Goal: Find specific page/section: Find specific page/section

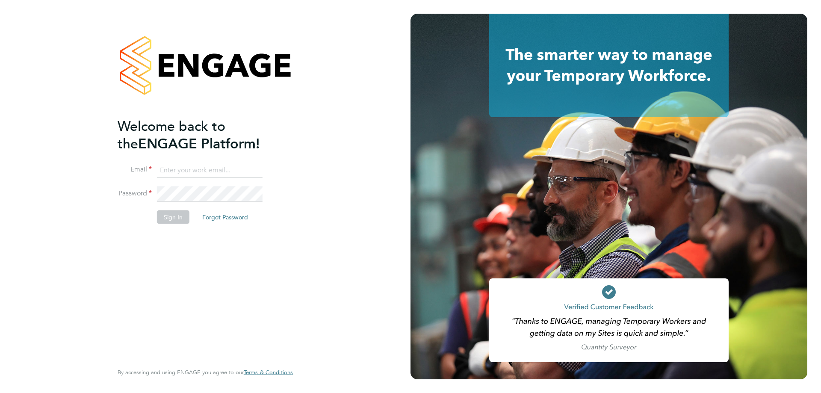
type input "[EMAIL_ADDRESS][DOMAIN_NAME]"
click at [180, 223] on button "Sign In" at bounding box center [173, 217] width 33 height 14
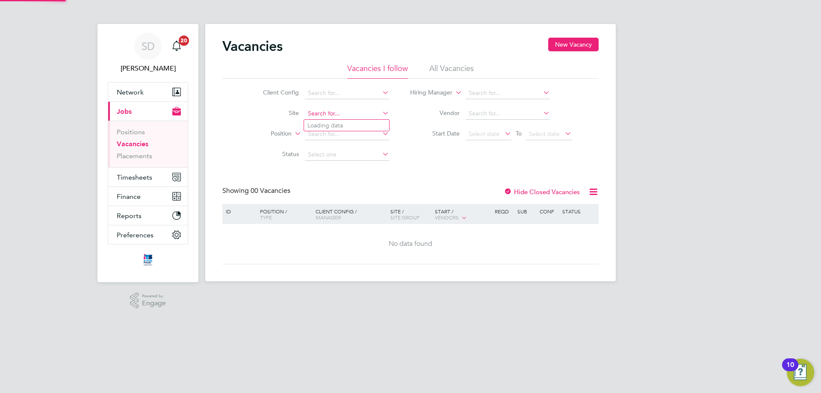
click at [323, 117] on input at bounding box center [347, 114] width 84 height 12
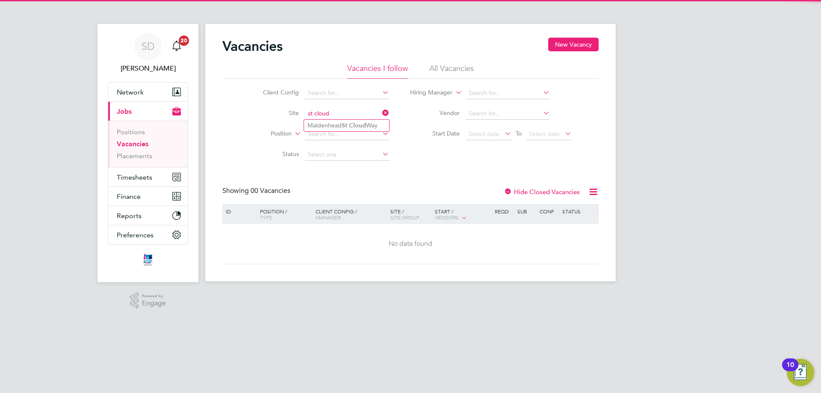
type input "st cloud"
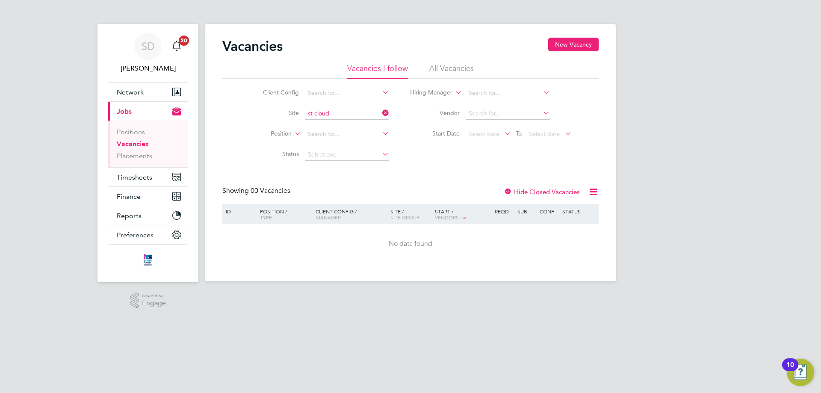
click at [340, 131] on ul "Maidenhead St Cloud Way" at bounding box center [347, 125] width 86 height 12
click at [339, 114] on input at bounding box center [347, 114] width 84 height 12
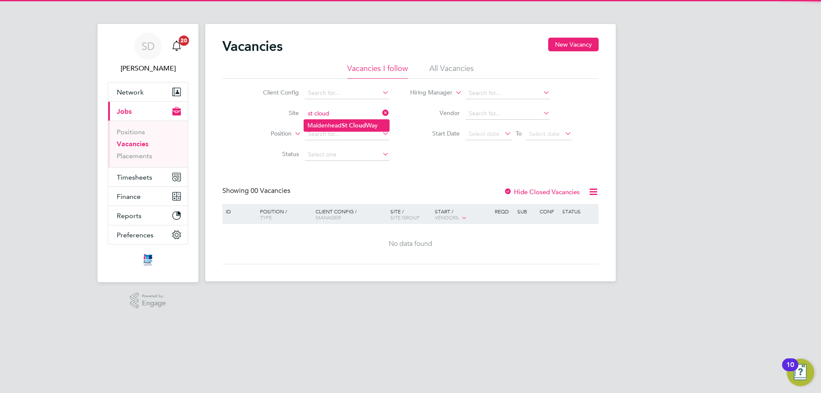
click at [338, 123] on li "Maidenhead St Cloud Way" at bounding box center [346, 126] width 85 height 12
type input "Maidenhead St Cloud Way"
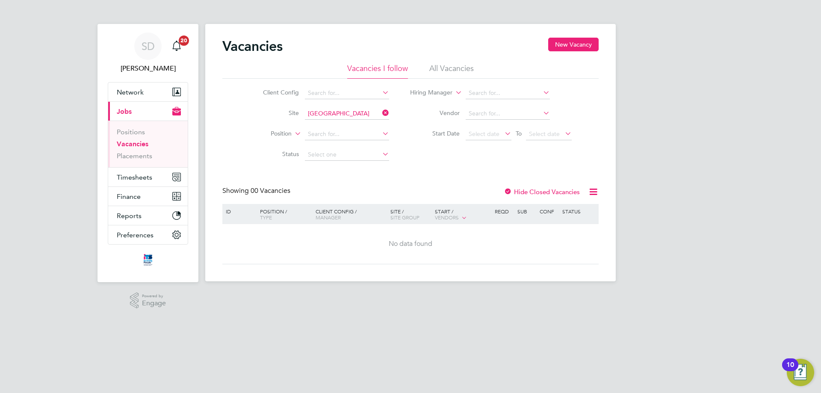
click at [529, 195] on label "Hide Closed Vacancies" at bounding box center [542, 192] width 76 height 8
